Goal: Information Seeking & Learning: Understand process/instructions

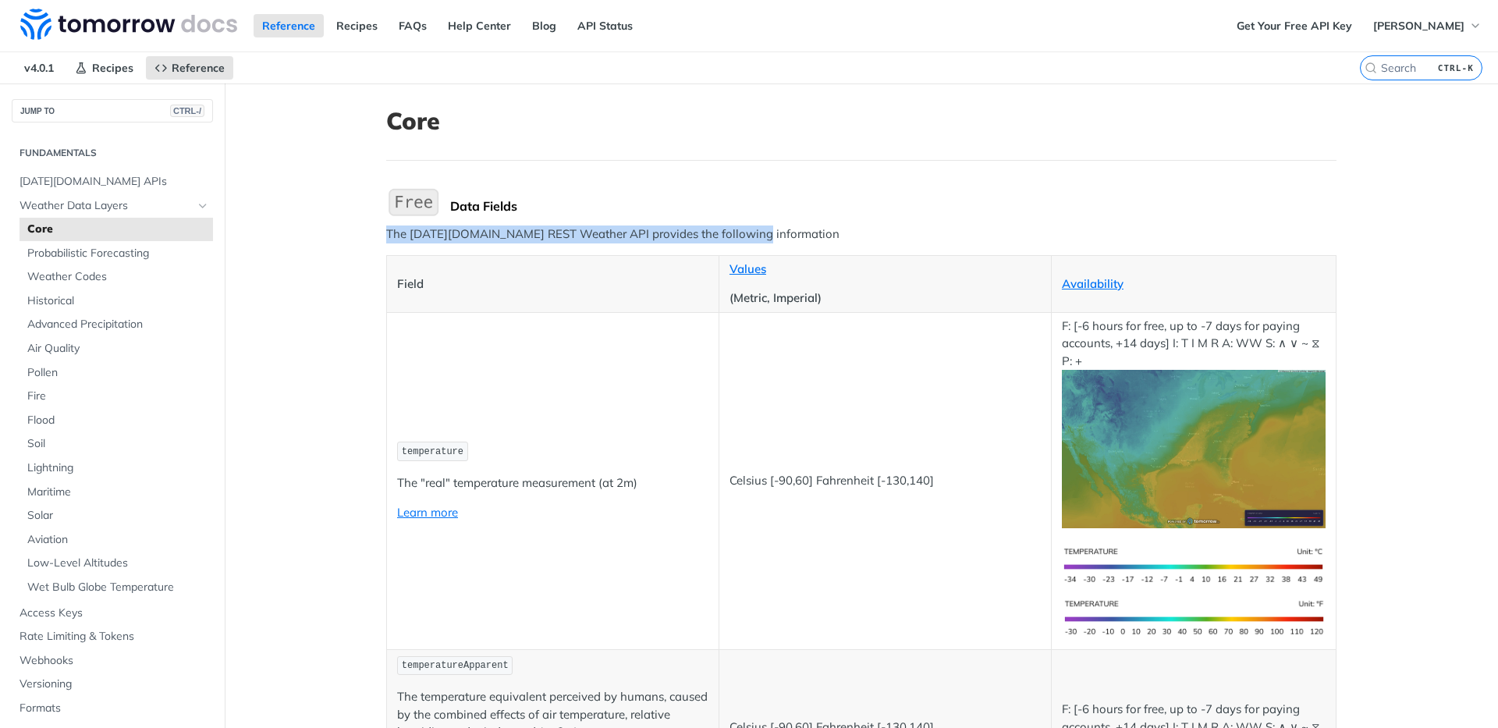
drag, startPoint x: 378, startPoint y: 242, endPoint x: 743, endPoint y: 240, distance: 365.1
click at [743, 240] on p "The [DATE][DOMAIN_NAME] REST Weather API provides the following information" at bounding box center [861, 234] width 950 height 18
click at [210, 73] on span "Reference" at bounding box center [198, 68] width 53 height 14
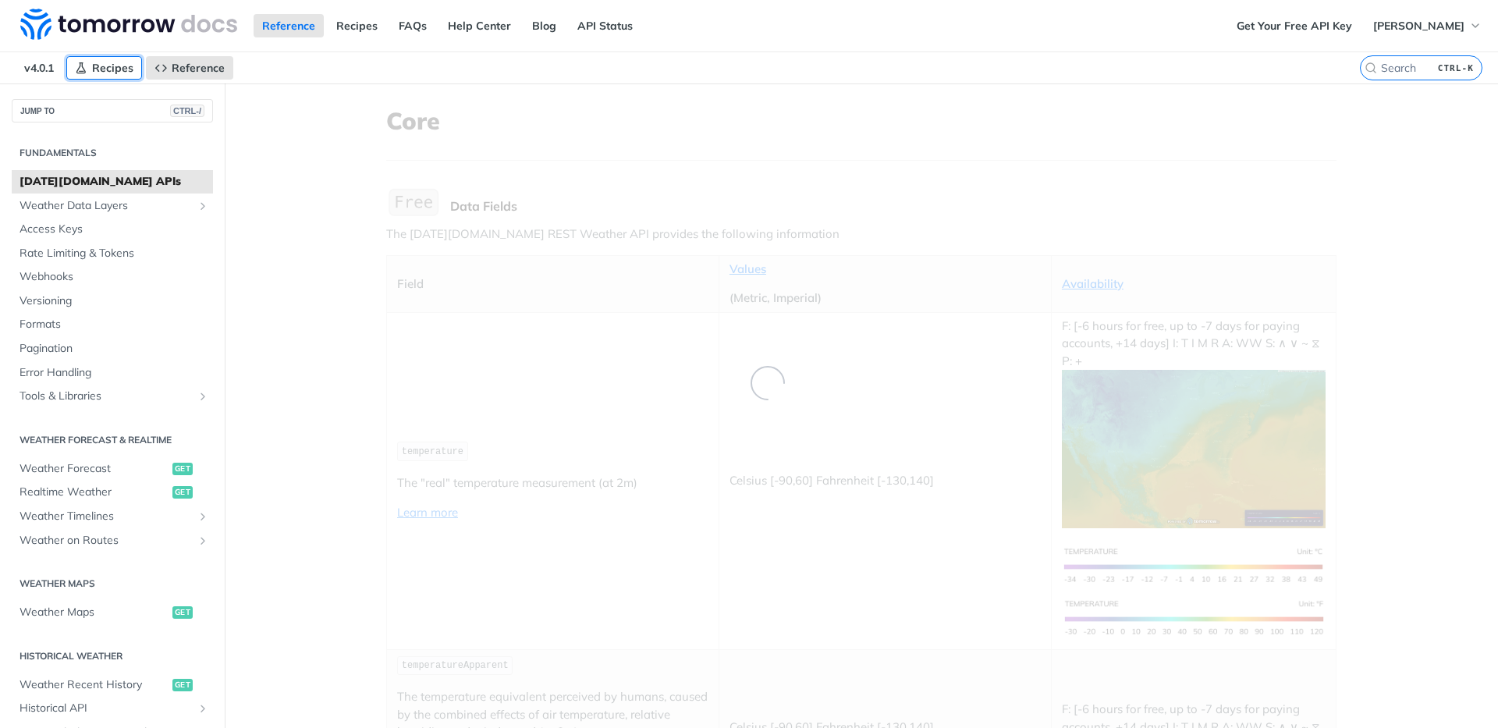
click at [122, 66] on span "Recipes" at bounding box center [112, 68] width 41 height 14
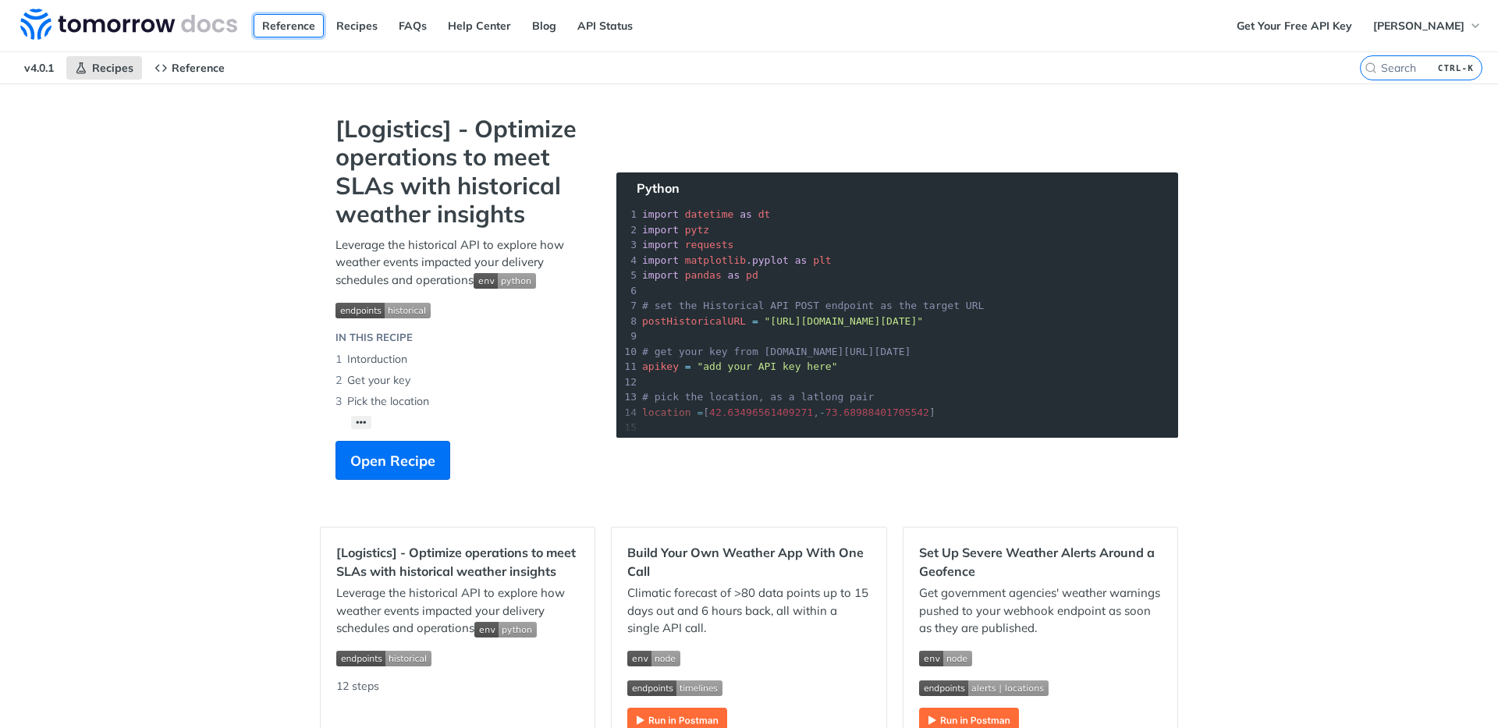
click at [291, 21] on link "Reference" at bounding box center [289, 25] width 70 height 23
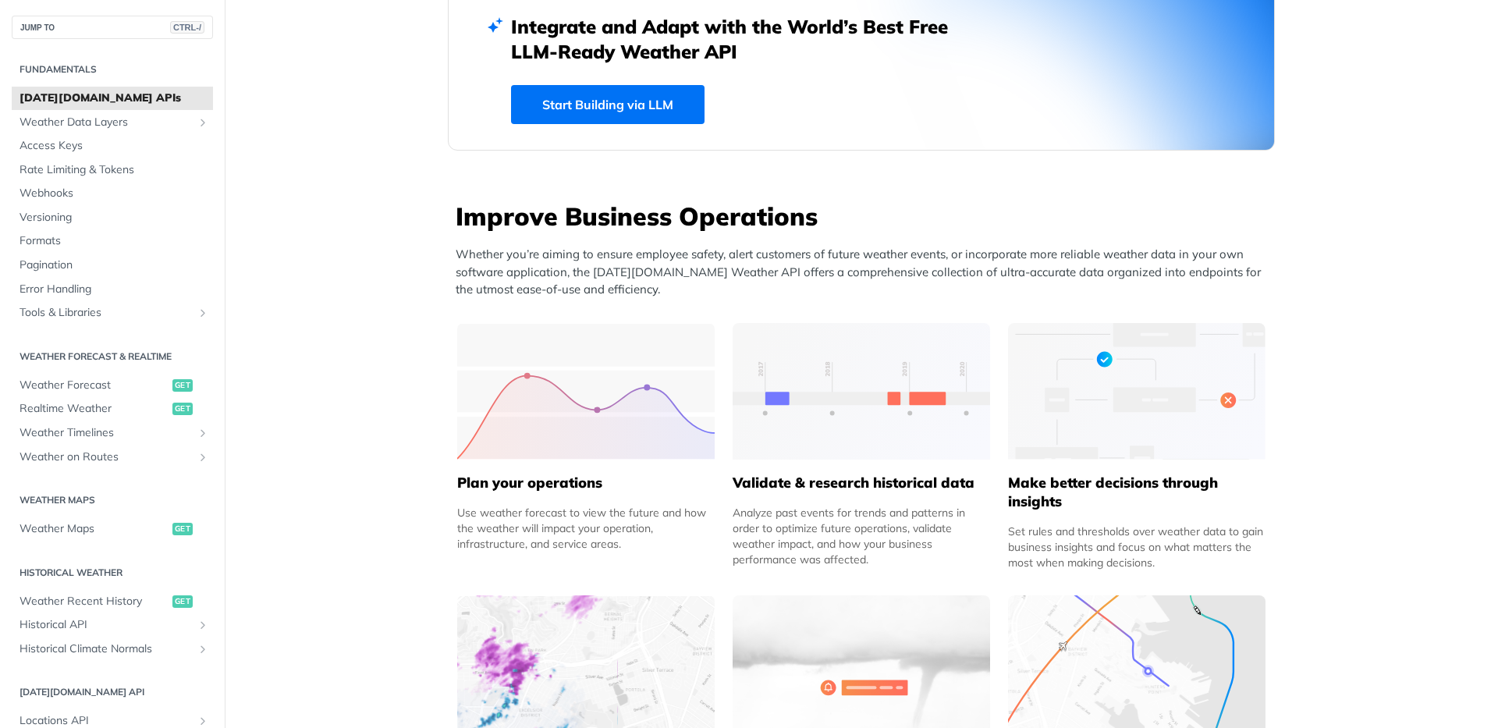
scroll to position [624, 0]
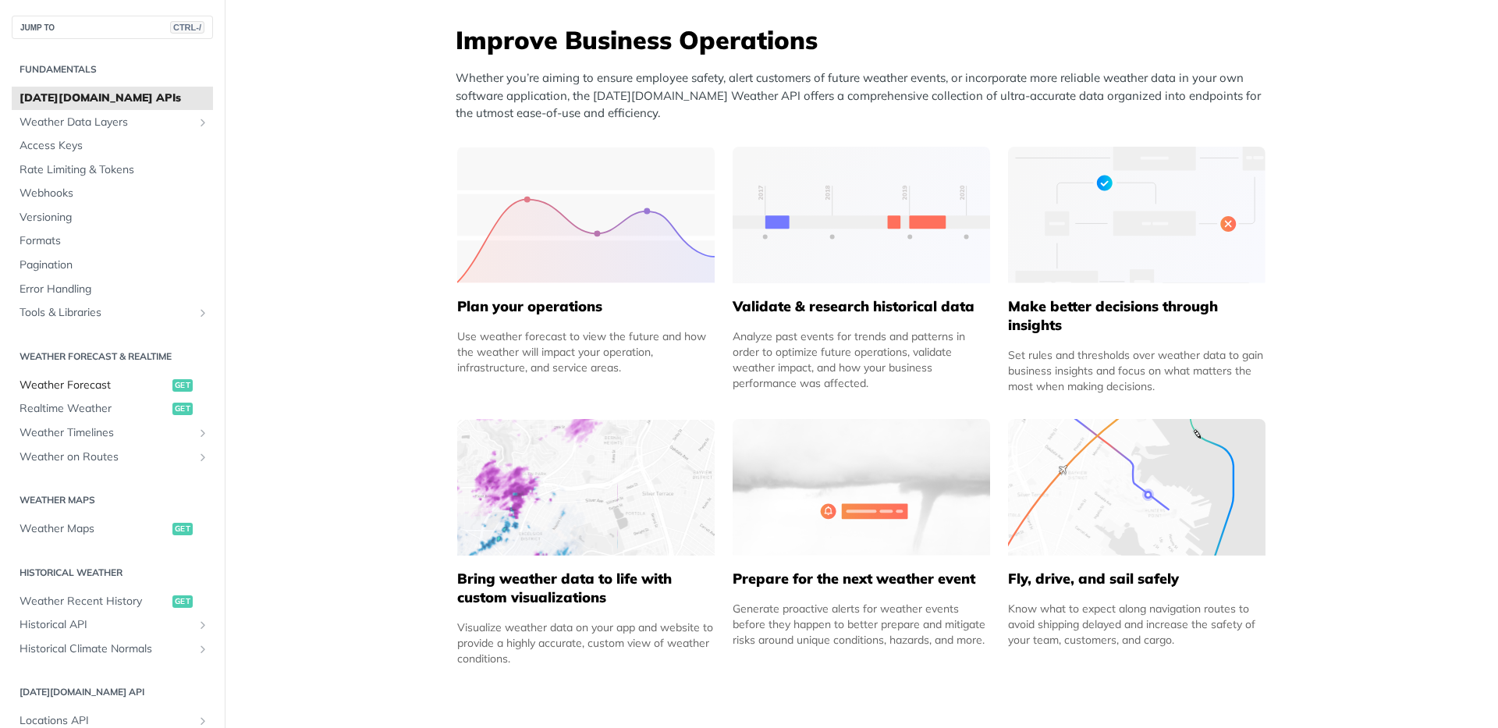
click at [133, 380] on span "Weather Forecast" at bounding box center [94, 386] width 149 height 16
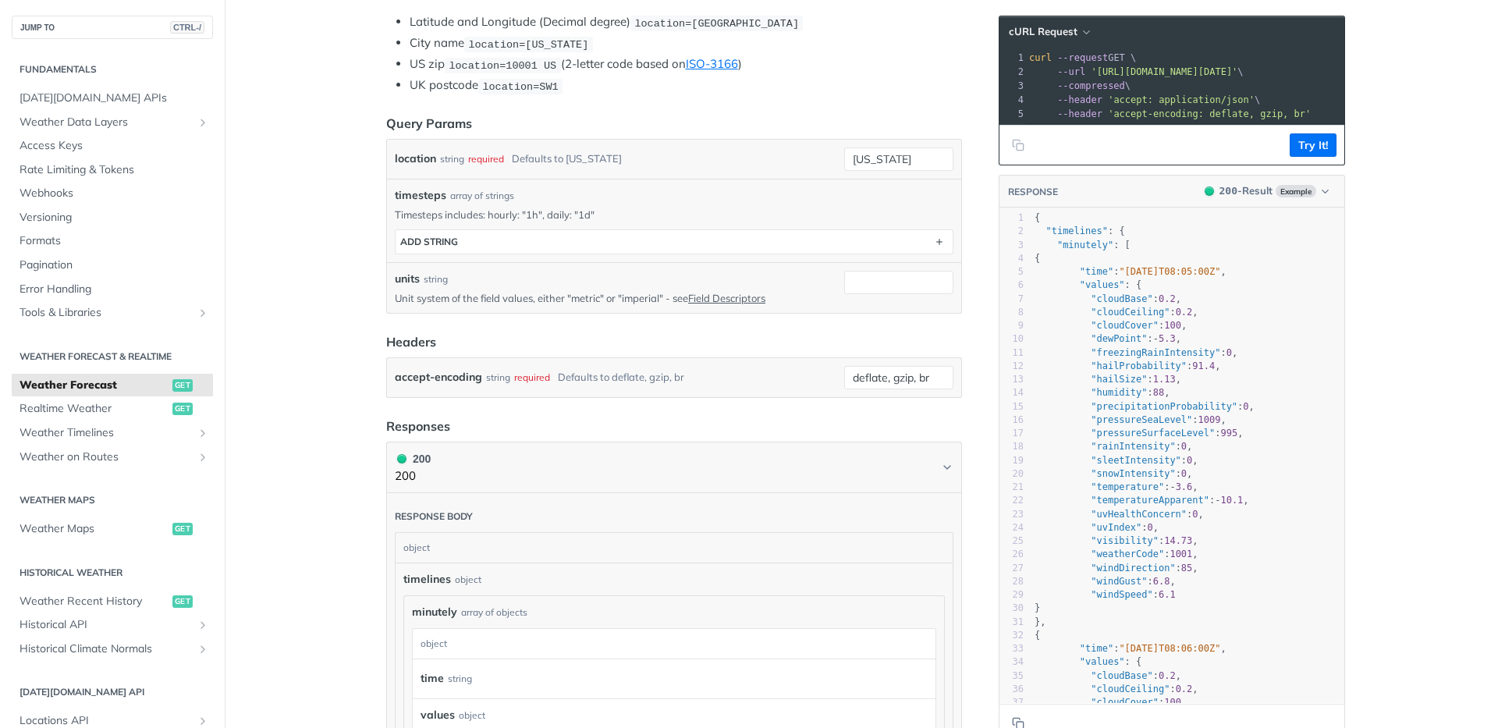
scroll to position [390, 0]
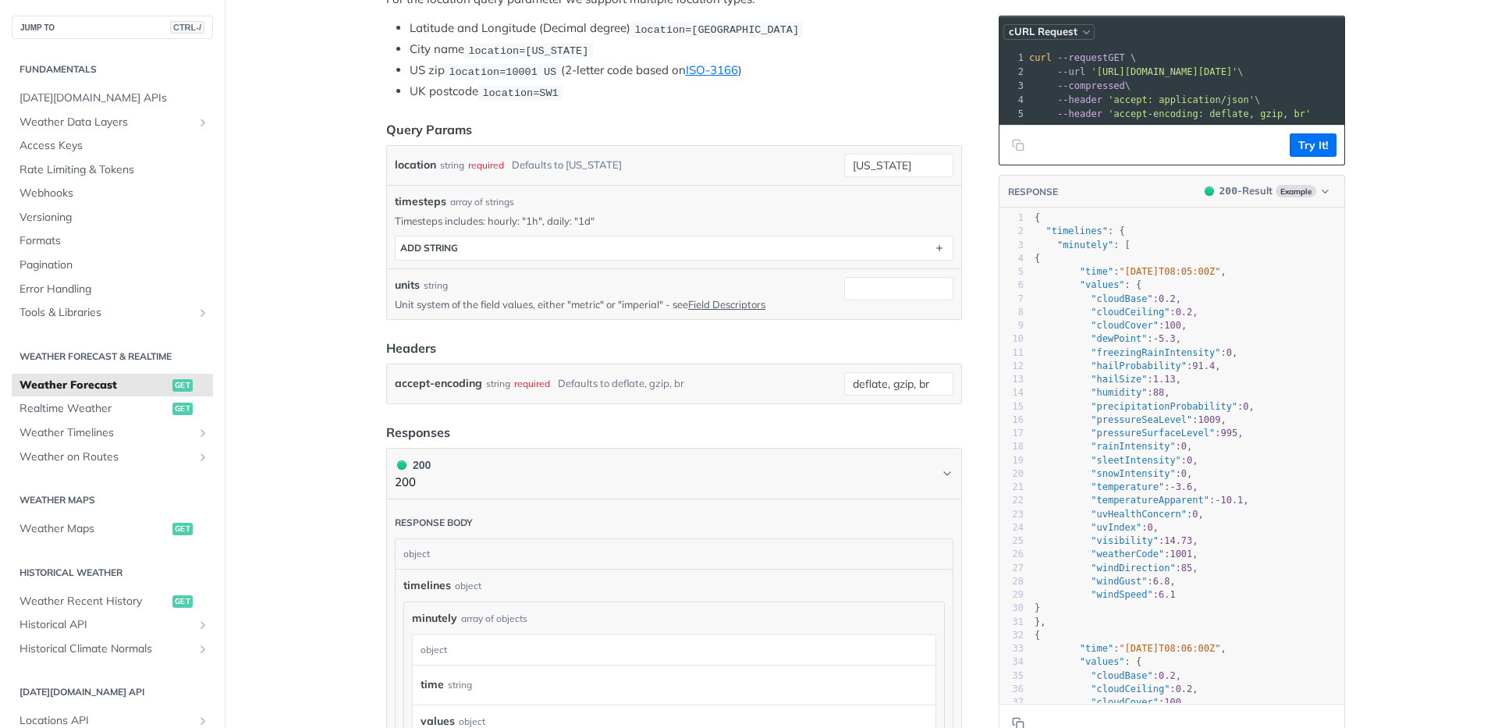
click at [1063, 32] on span "cURL Request" at bounding box center [1043, 31] width 69 height 13
click at [982, 102] on div "HTTPie" at bounding box center [1015, 100] width 154 height 23
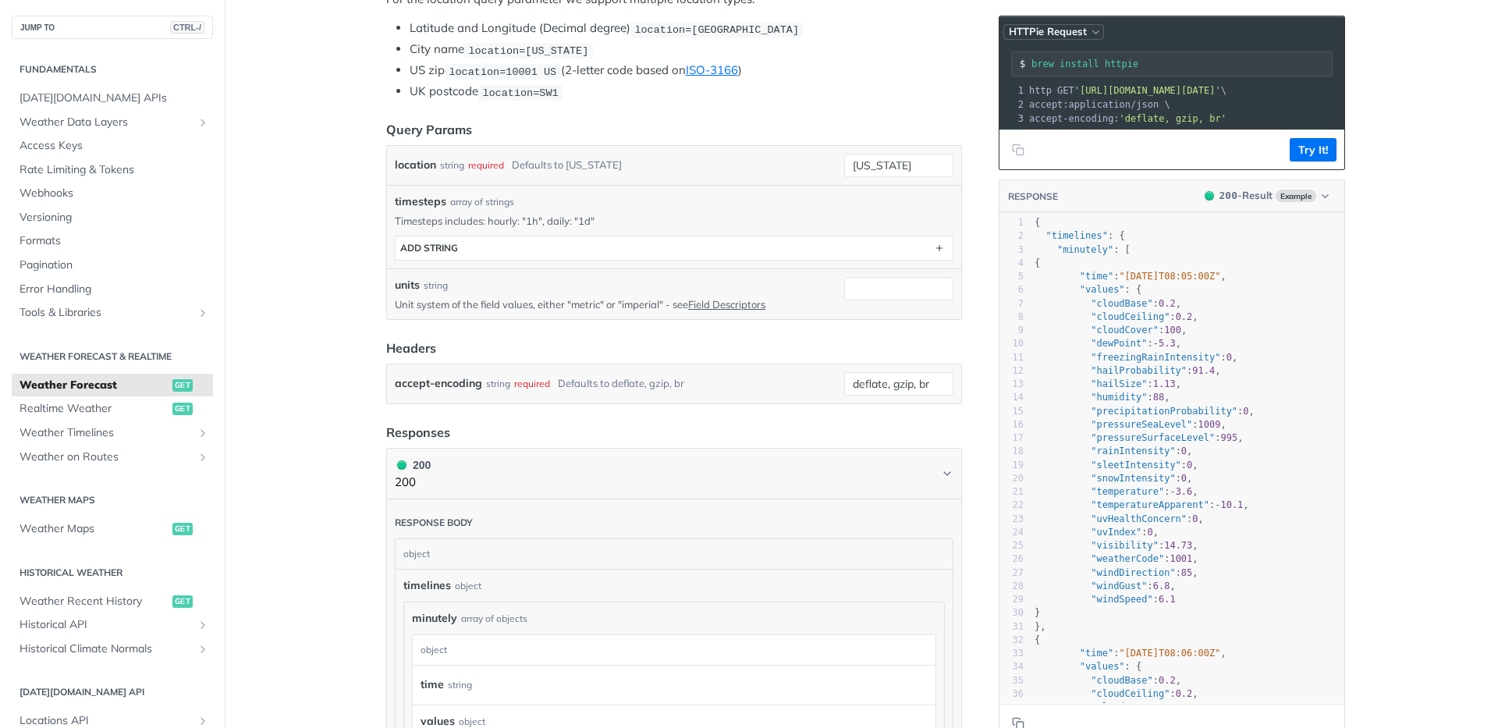
click at [1090, 37] on icon "button" at bounding box center [1096, 33] width 12 height 12
click at [1024, 66] on div "cURL" at bounding box center [1025, 77] width 154 height 23
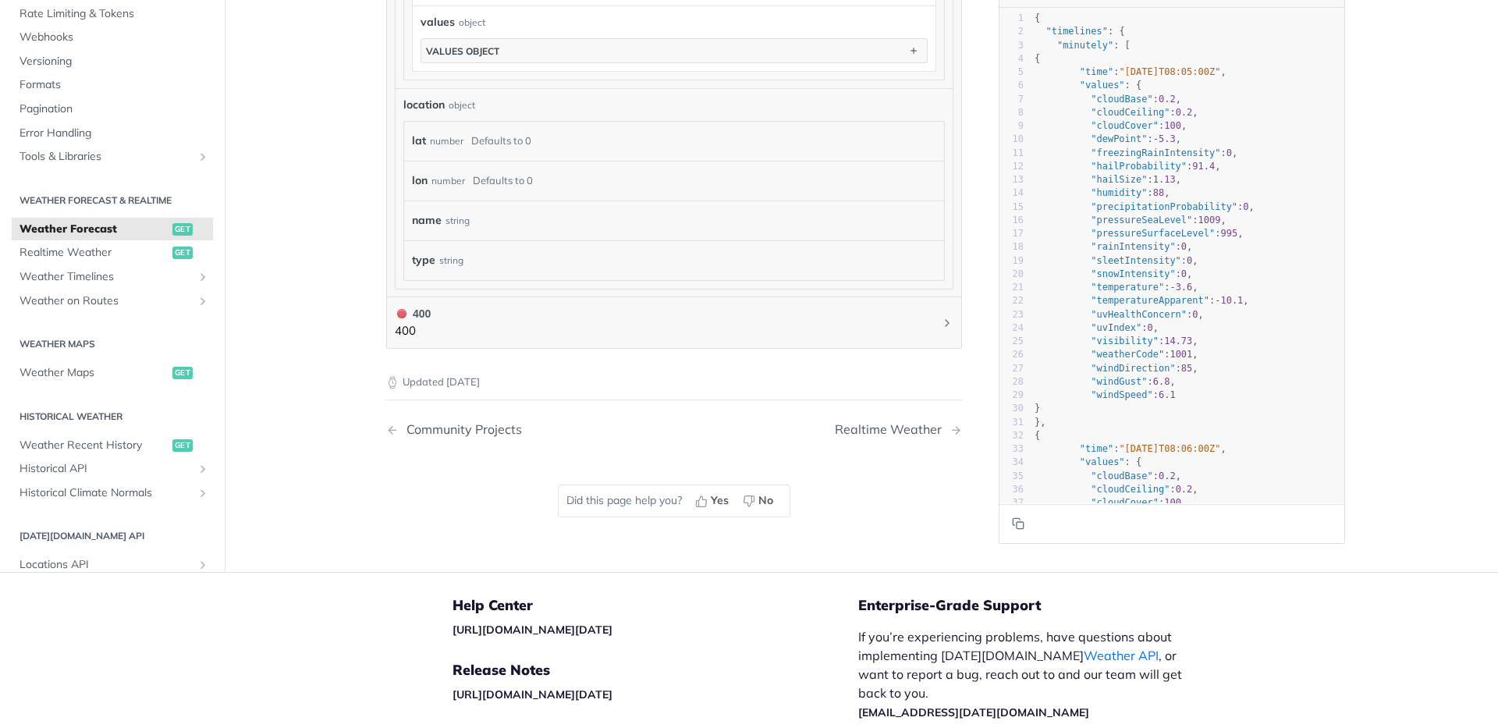
scroll to position [1482, 0]
